Goal: Information Seeking & Learning: Learn about a topic

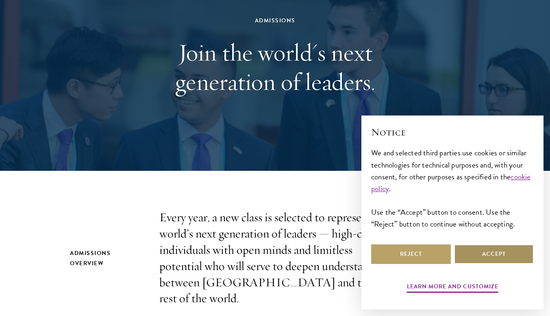
click at [494, 253] on button "Accept" at bounding box center [494, 255] width 80 height 20
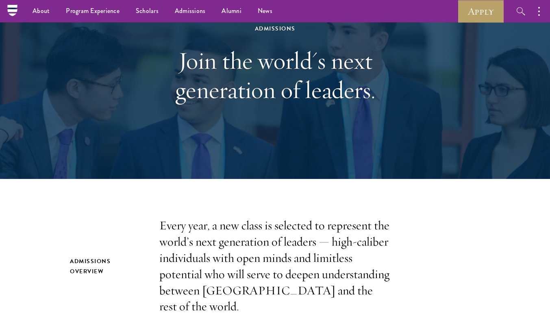
scroll to position [41, 0]
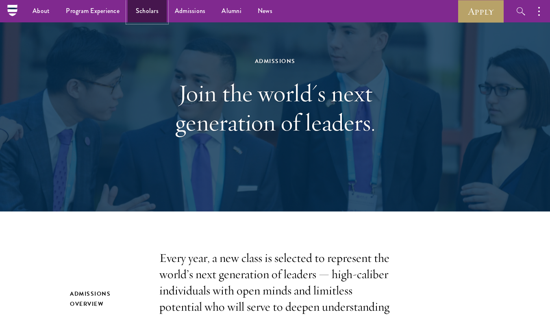
click at [155, 11] on link "Scholars" at bounding box center [147, 11] width 39 height 22
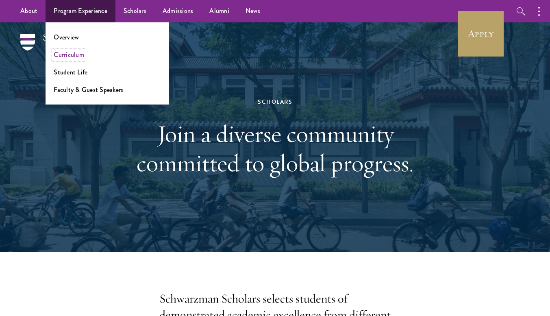
click at [72, 55] on link "Curriculum" at bounding box center [69, 54] width 31 height 9
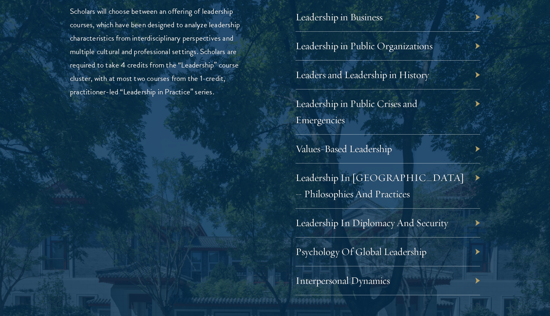
scroll to position [1424, 0]
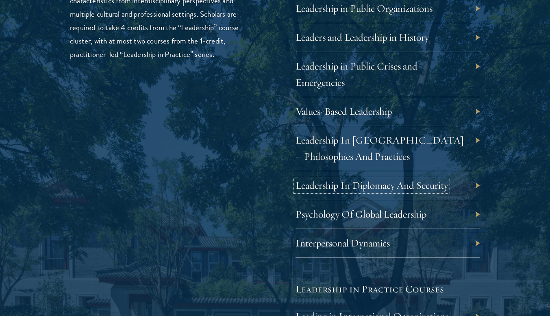
click at [371, 187] on link "Leadership In Diplomacy And Security" at bounding box center [372, 185] width 153 height 13
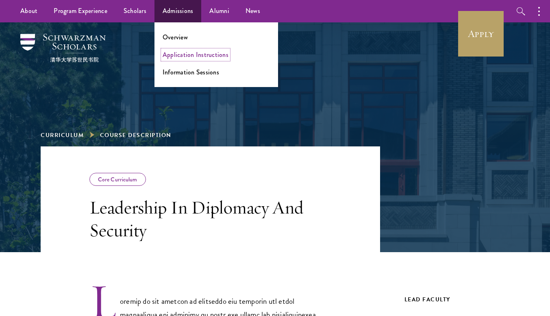
click at [195, 57] on link "Application Instructions" at bounding box center [196, 54] width 66 height 9
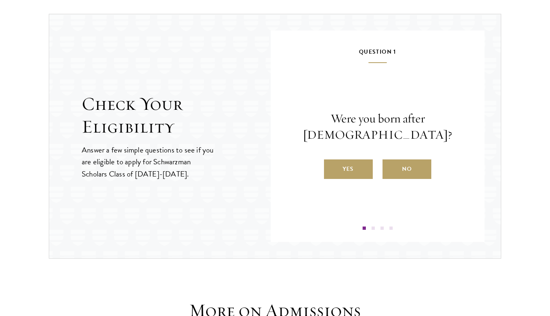
scroll to position [854, 0]
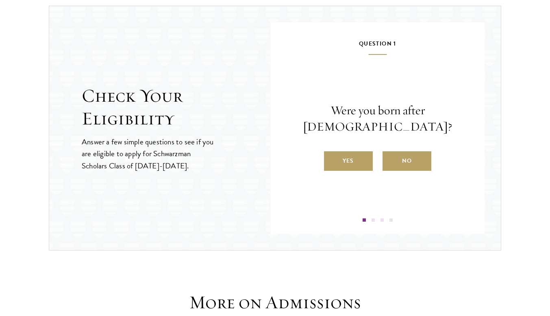
click at [405, 163] on label "No" at bounding box center [407, 161] width 49 height 20
click at [390, 159] on input "No" at bounding box center [386, 155] width 7 height 7
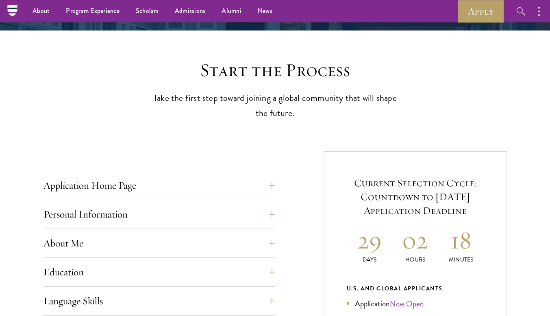
scroll to position [81, 0]
